Goal: Transaction & Acquisition: Purchase product/service

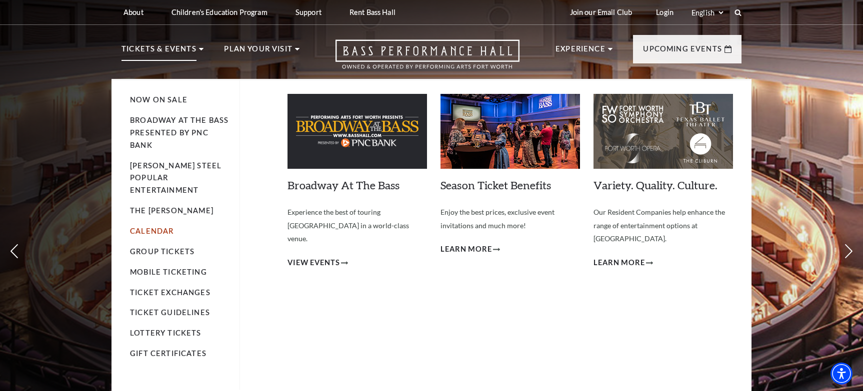
click at [150, 227] on link "Calendar" at bounding box center [151, 231] width 43 height 8
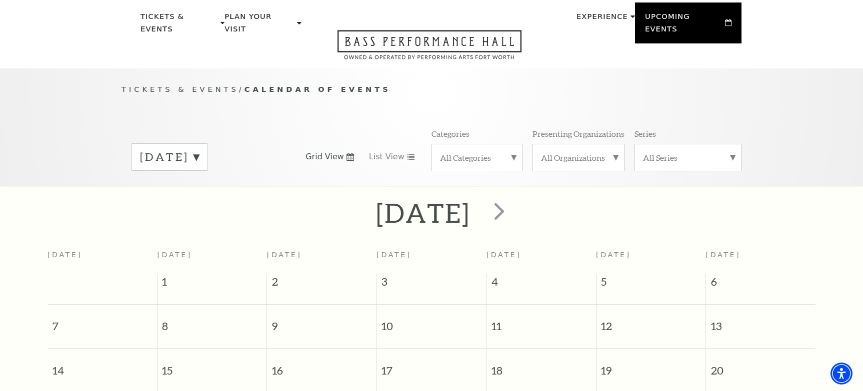
scroll to position [23, 0]
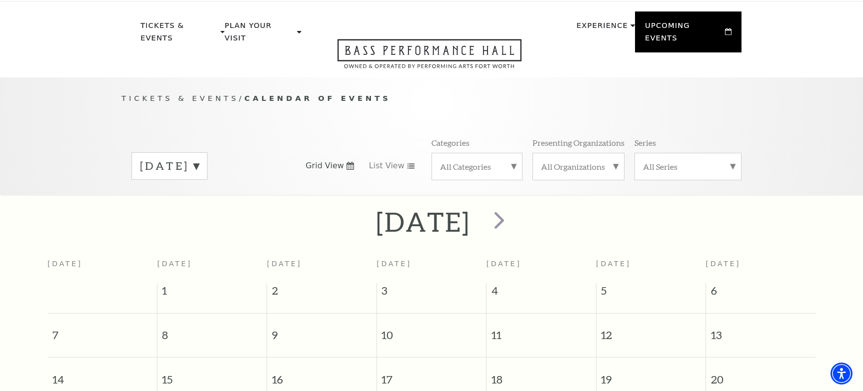
click at [199, 158] on label "[DATE]" at bounding box center [169, 165] width 59 height 15
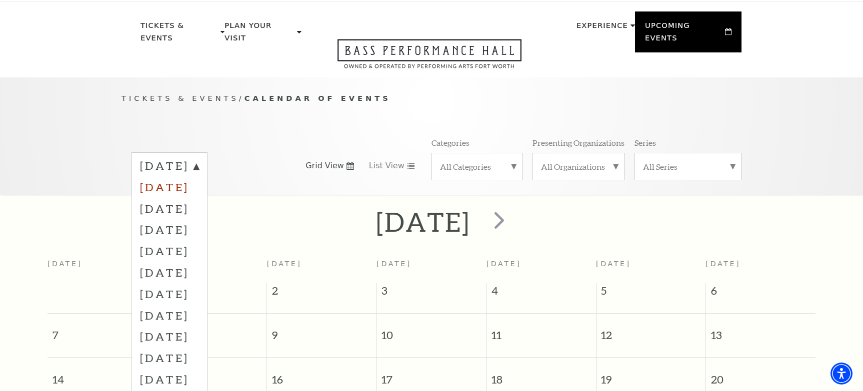
click at [199, 176] on label "[DATE]" at bounding box center [169, 186] width 59 height 21
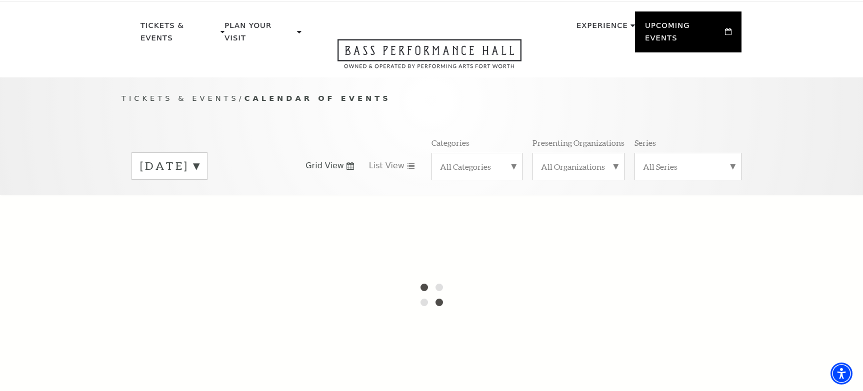
click at [180, 158] on label "[DATE]" at bounding box center [169, 165] width 59 height 15
click at [177, 181] on label "[DATE]" at bounding box center [169, 186] width 59 height 21
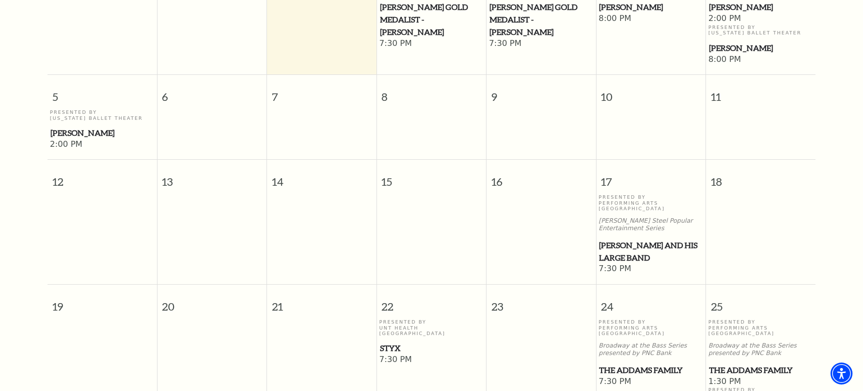
scroll to position [344, 0]
click at [398, 342] on span "Styx" at bounding box center [431, 348] width 103 height 12
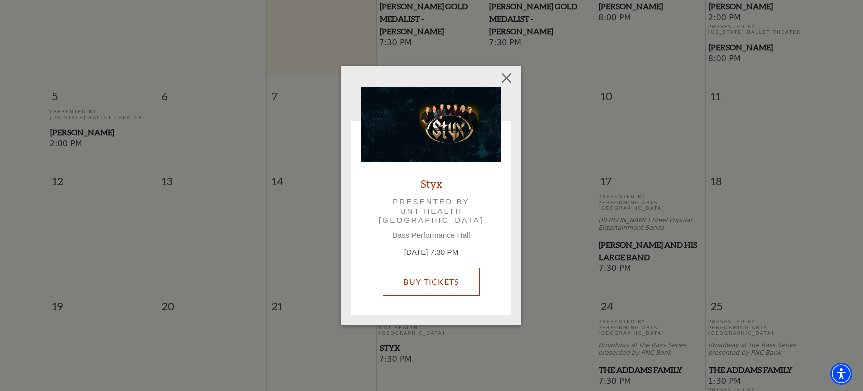
click at [419, 279] on link "Buy Tickets" at bounding box center [431, 282] width 96 height 28
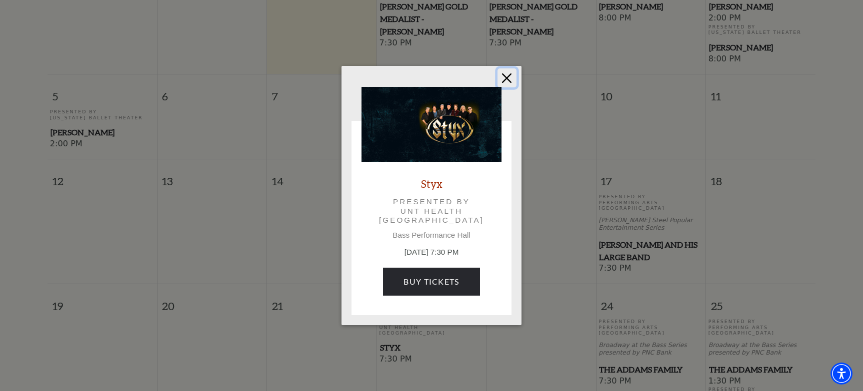
click at [507, 77] on button "Close" at bounding box center [506, 77] width 19 height 19
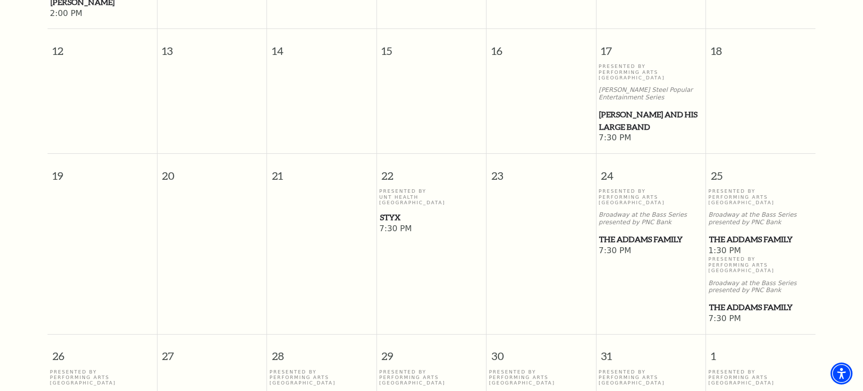
scroll to position [0, 0]
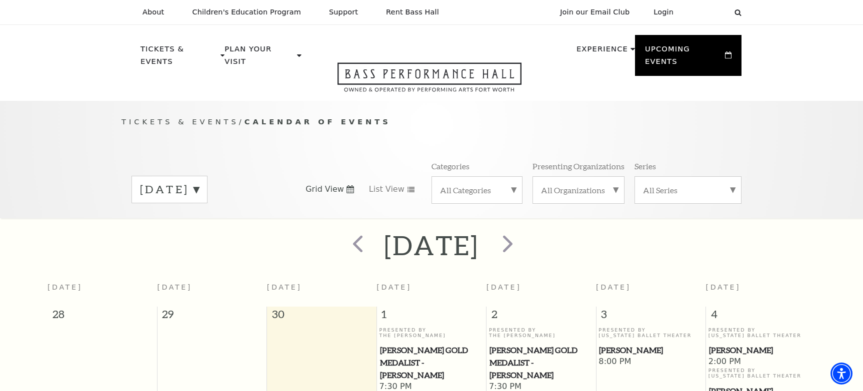
click at [199, 182] on label "[DATE]" at bounding box center [169, 189] width 59 height 15
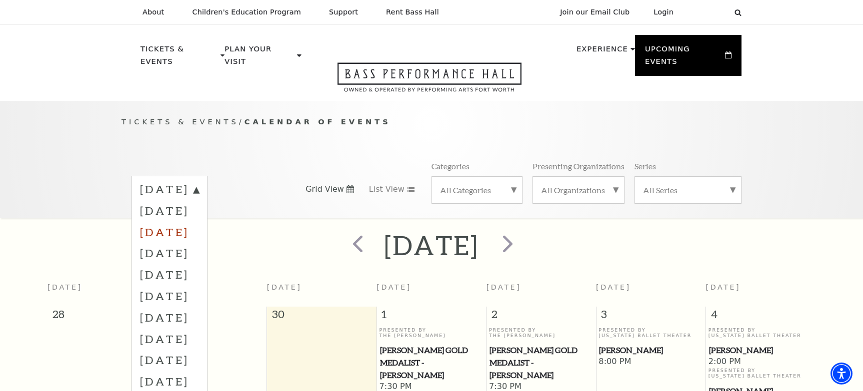
click at [199, 221] on label "[DATE]" at bounding box center [169, 231] width 59 height 21
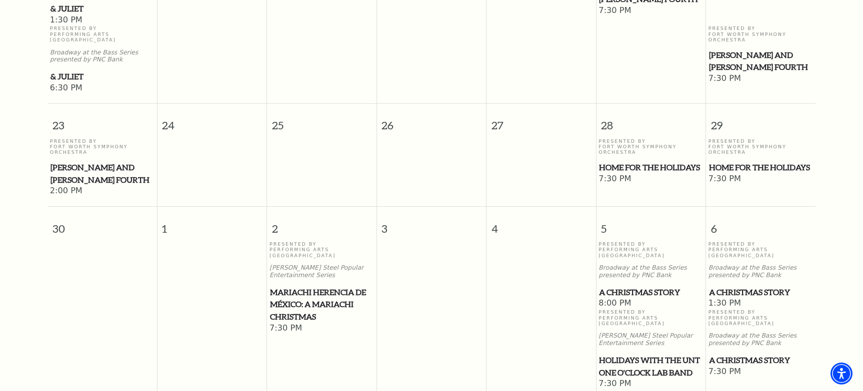
scroll to position [910, 0]
